Goal: Task Accomplishment & Management: Use online tool/utility

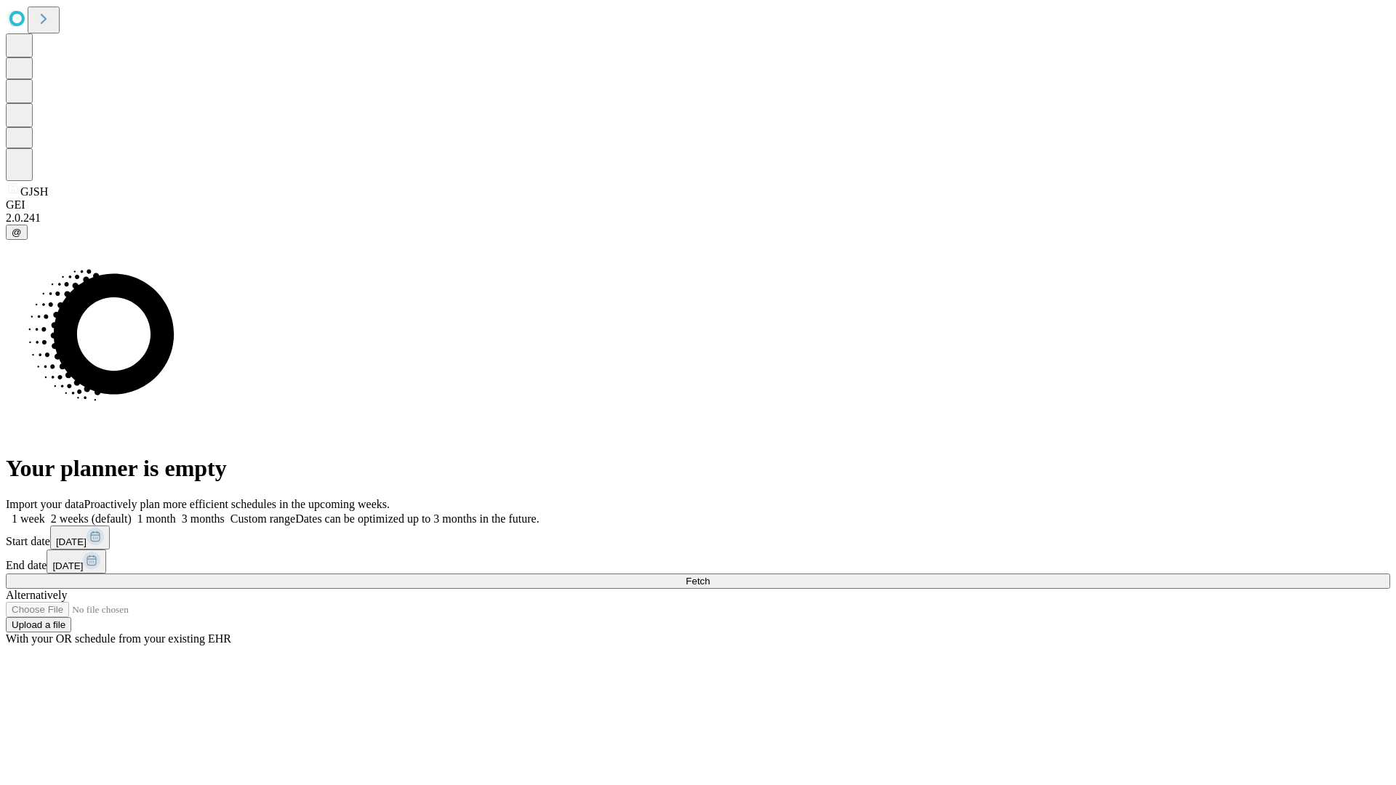
click at [710, 576] on span "Fetch" at bounding box center [698, 581] width 24 height 11
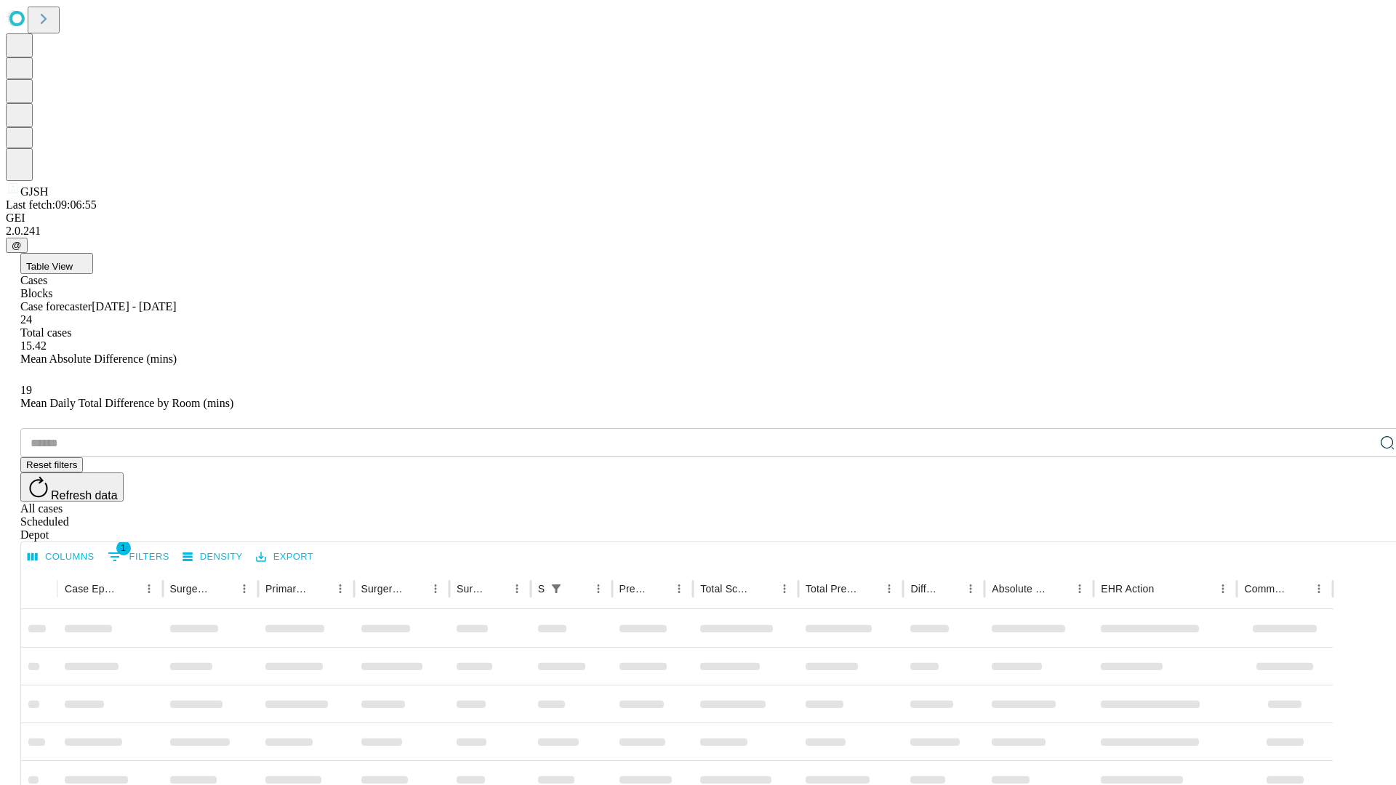
click at [1358, 529] on div "Depot" at bounding box center [712, 535] width 1384 height 13
